Goal: Task Accomplishment & Management: Complete application form

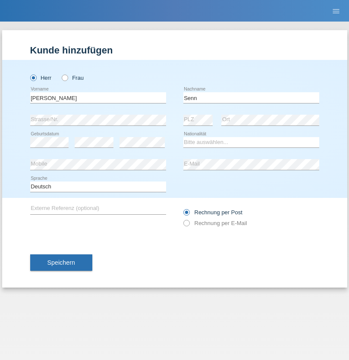
type input "Senn"
select select "CH"
select select "en"
radio input "true"
click at [98, 97] on input "text" at bounding box center [98, 97] width 136 height 11
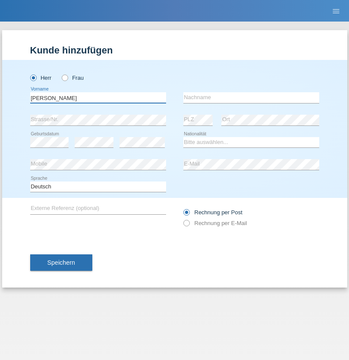
type input "Mohammad Qais"
click at [251, 97] on input "text" at bounding box center [251, 97] width 136 height 11
type input "Nemani"
select select "AF"
select select "C"
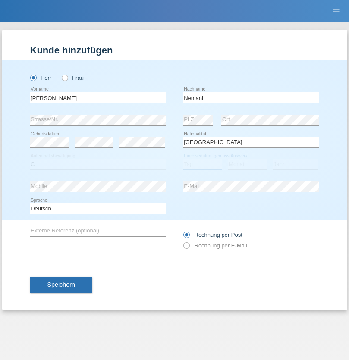
select select "02"
select select "01"
select select "2021"
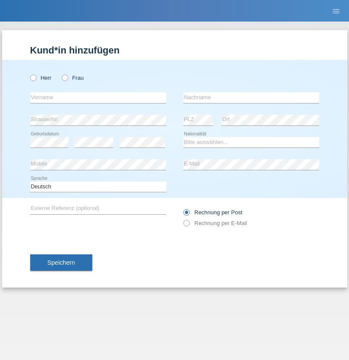
radio input "true"
click at [98, 97] on input "text" at bounding box center [98, 97] width 136 height 11
type input "Besart"
click at [251, 97] on input "text" at bounding box center [251, 97] width 136 height 11
type input "Emiri"
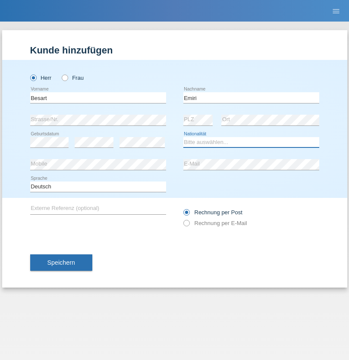
select select "XK"
select select "C"
select select "04"
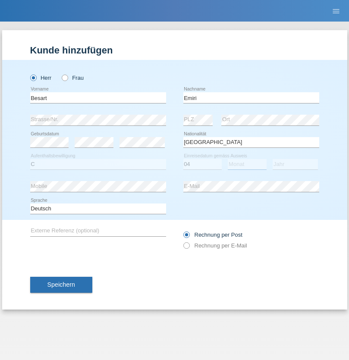
select select "04"
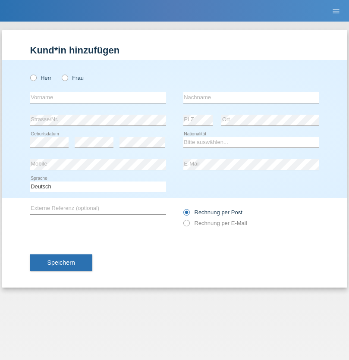
radio input "true"
click at [98, 97] on input "text" at bounding box center [98, 97] width 136 height 11
type input "[PERSON_NAME]"
click at [251, 97] on input "text" at bounding box center [251, 97] width 136 height 11
type input "Jacquet"
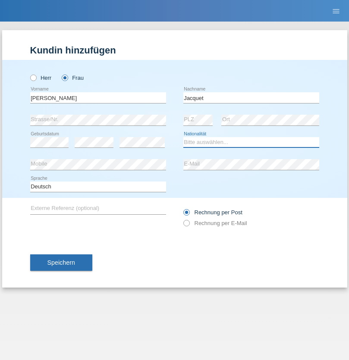
select select "CH"
radio input "true"
select select "DE"
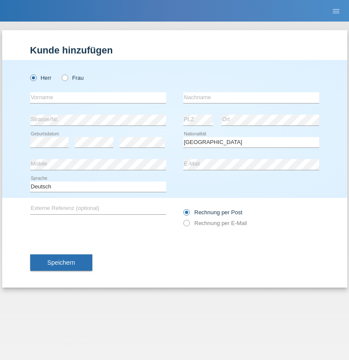
select select "C"
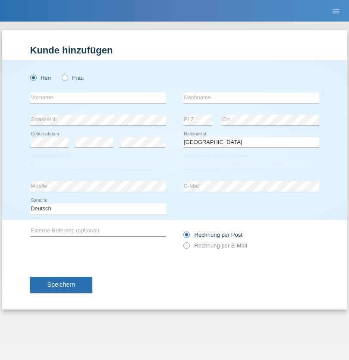
select select "07"
select select "11"
select select "1972"
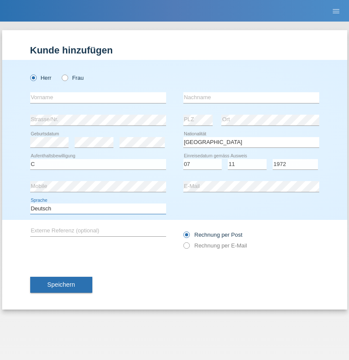
select select "en"
